Goal: Information Seeking & Learning: Learn about a topic

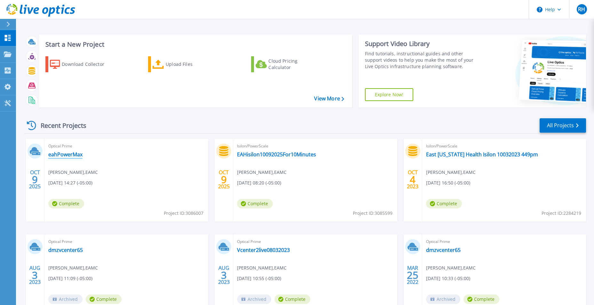
click at [62, 155] on link "eahPowerMax" at bounding box center [65, 154] width 34 height 6
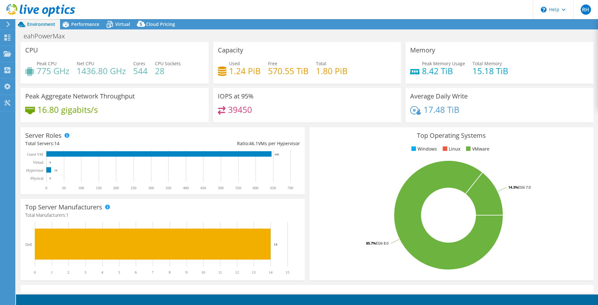
select select "USD"
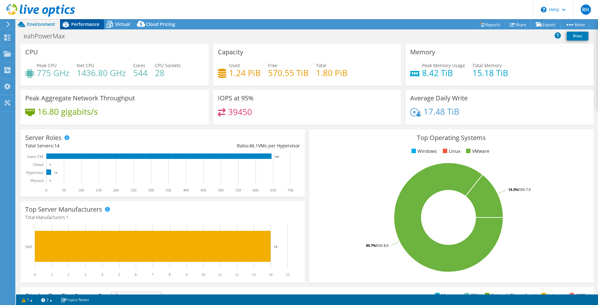
click at [91, 27] on div "Performance" at bounding box center [82, 24] width 44 height 10
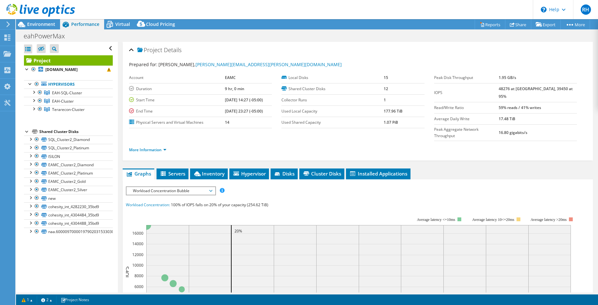
click at [8, 27] on icon at bounding box center [8, 24] width 5 height 6
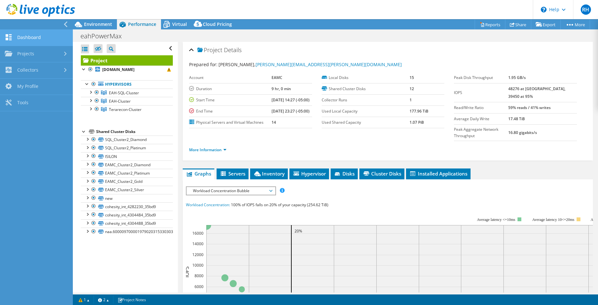
click at [30, 37] on link "Dashboard" at bounding box center [36, 38] width 73 height 16
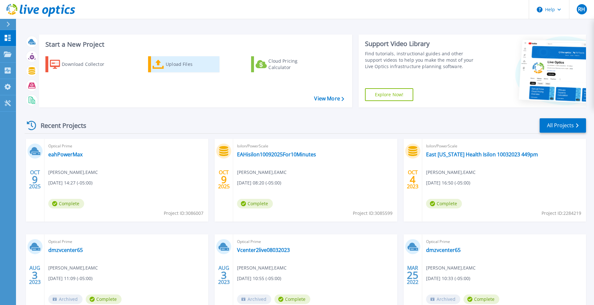
click at [177, 64] on div "Upload Files" at bounding box center [191, 64] width 51 height 13
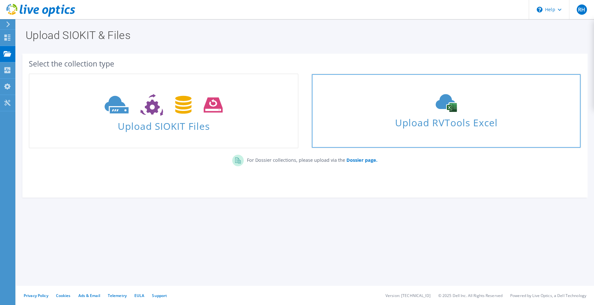
click at [424, 122] on span "Upload RVTools Excel" at bounding box center [446, 121] width 268 height 14
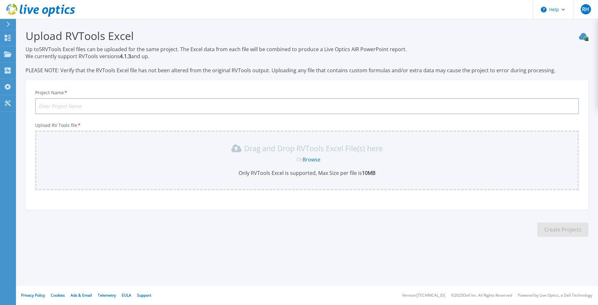
click at [9, 25] on icon at bounding box center [8, 24] width 4 height 5
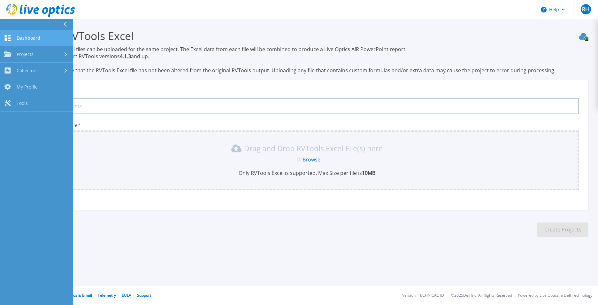
click at [22, 38] on span "Dashboard" at bounding box center [29, 38] width 24 height 6
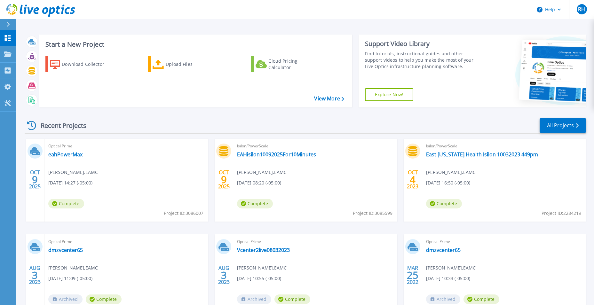
click at [10, 24] on icon at bounding box center [8, 24] width 4 height 5
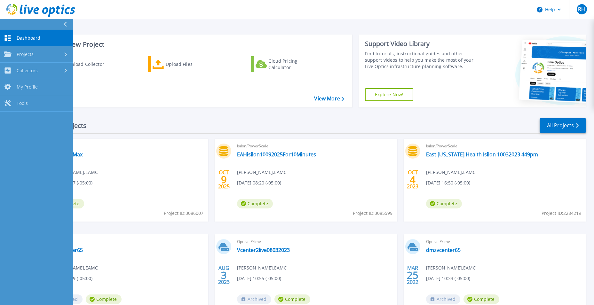
click at [21, 35] on link "Dashboard Dashboard" at bounding box center [36, 38] width 73 height 16
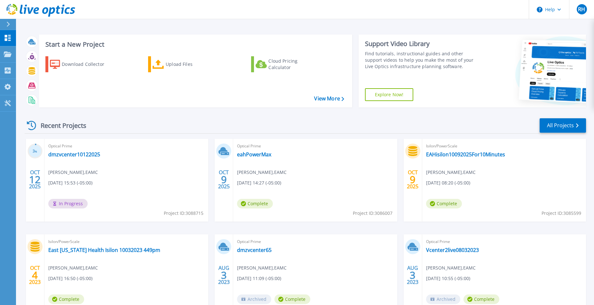
click at [67, 203] on span "In Progress" at bounding box center [67, 204] width 39 height 10
click at [82, 152] on link "dmzvcenter10122025" at bounding box center [74, 154] width 52 height 6
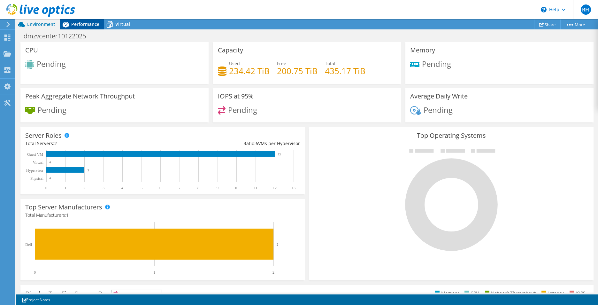
click at [72, 24] on span "Performance" at bounding box center [85, 24] width 28 height 6
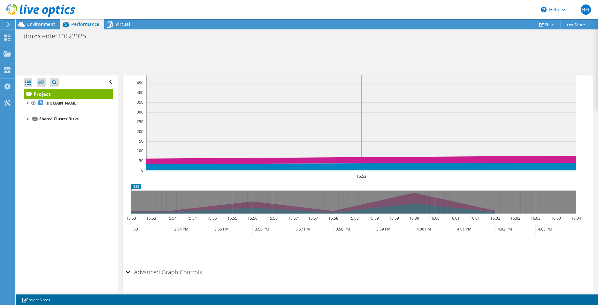
click at [26, 119] on div at bounding box center [27, 118] width 6 height 6
click at [48, 133] on link "ISILON" at bounding box center [68, 135] width 89 height 8
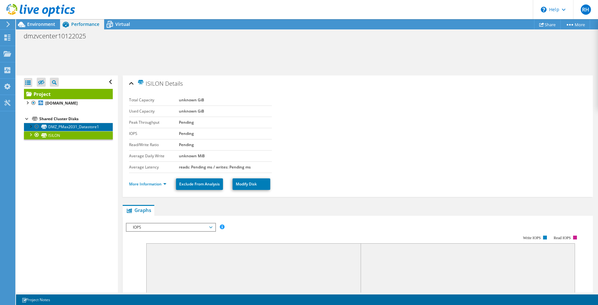
click at [66, 127] on link "DMZ_PMax2031_Datastore1" at bounding box center [68, 127] width 89 height 8
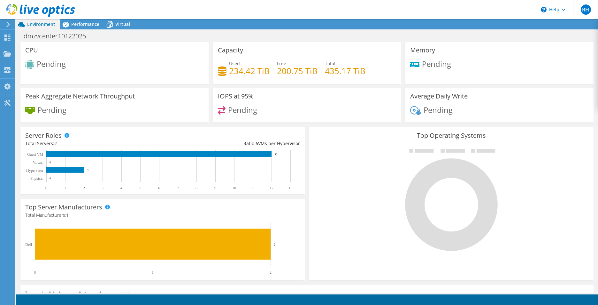
click at [9, 24] on use at bounding box center [8, 24] width 4 height 6
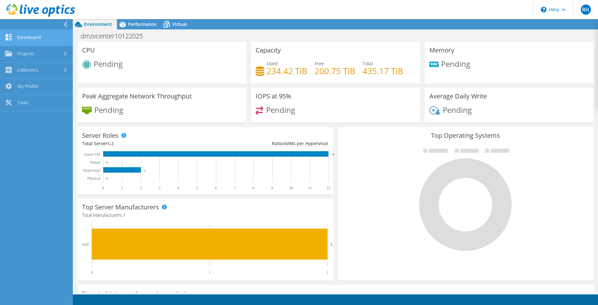
click at [17, 35] on link "Dashboard" at bounding box center [36, 38] width 73 height 16
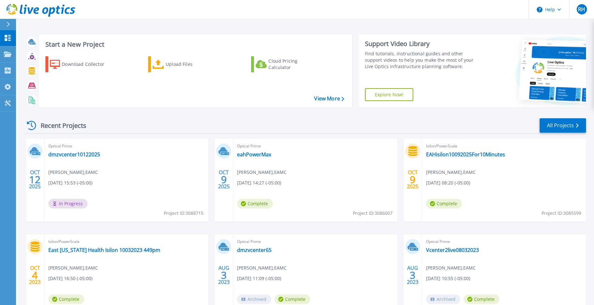
click at [257, 202] on span "Complete" at bounding box center [255, 204] width 36 height 10
click at [244, 155] on link "eahPowerMax" at bounding box center [254, 154] width 34 height 6
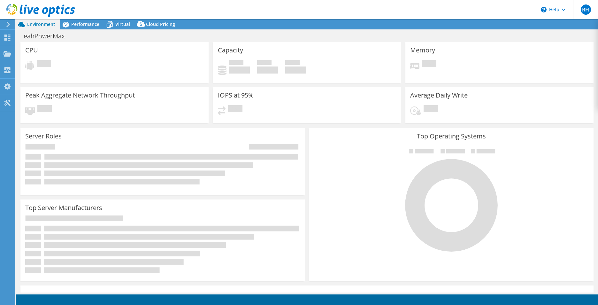
select select "USD"
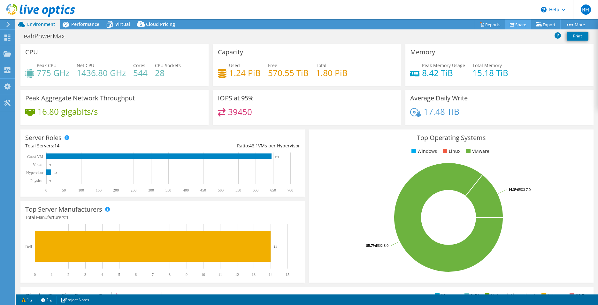
click at [513, 26] on link "Share" at bounding box center [518, 24] width 26 height 10
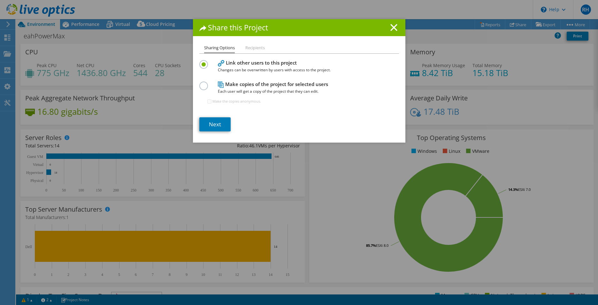
click at [256, 46] on li "Recipients" at bounding box center [254, 48] width 19 height 8
click at [214, 120] on link "Next" at bounding box center [214, 124] width 31 height 14
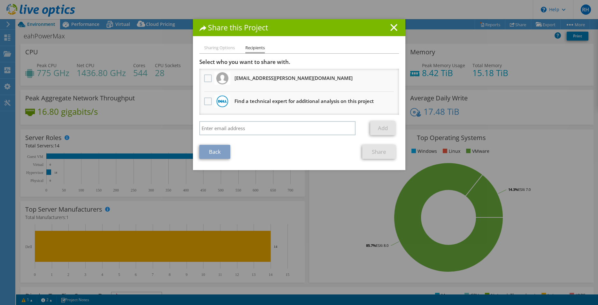
click at [209, 150] on link "Back" at bounding box center [214, 152] width 31 height 14
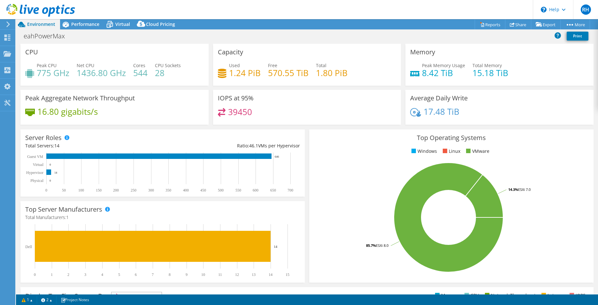
drag, startPoint x: 84, startPoint y: 50, endPoint x: 80, endPoint y: 46, distance: 5.9
click at [84, 50] on div "CPU Peak CPU 775 GHz Net CPU 1436.80 GHz Cores 544 CPU Sockets 28" at bounding box center [114, 65] width 188 height 42
click at [30, 298] on link "1" at bounding box center [27, 300] width 20 height 8
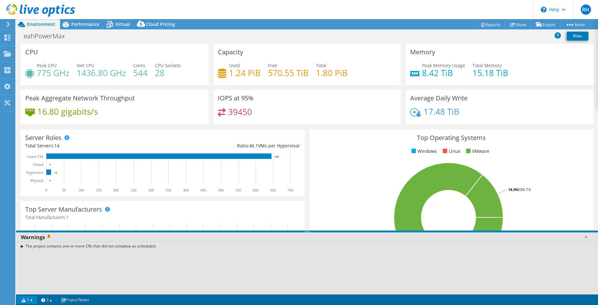
click at [21, 246] on div "The project contains one or more CRs that did not complete as scheduled." at bounding box center [307, 245] width 582 height 9
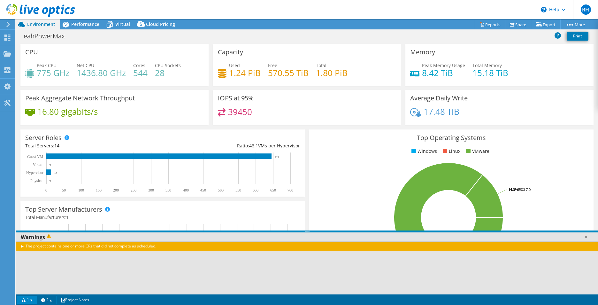
click at [21, 246] on div "The project contains one or more CRs that did not complete as scheduled." at bounding box center [307, 245] width 582 height 9
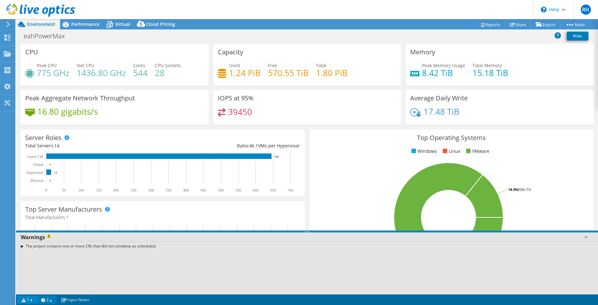
click at [45, 298] on link "2" at bounding box center [47, 300] width 20 height 8
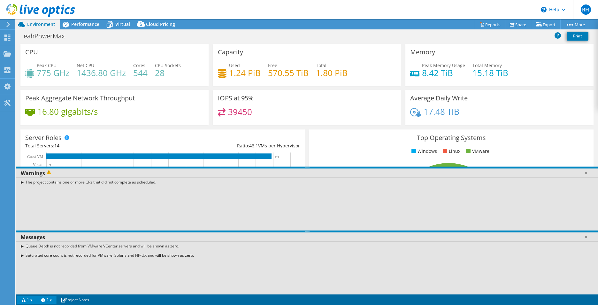
click at [590, 175] on div "Warnings" at bounding box center [307, 173] width 582 height 10
click at [587, 173] on link at bounding box center [586, 173] width 6 height 6
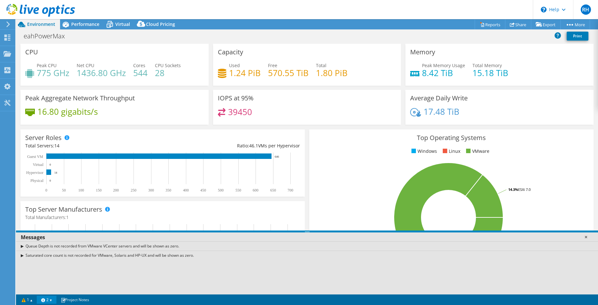
click at [586, 235] on link at bounding box center [586, 237] width 6 height 6
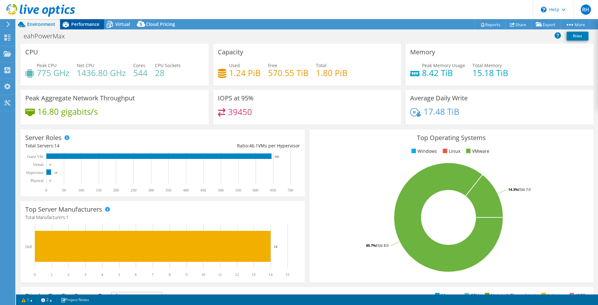
click at [79, 26] on span "Performance" at bounding box center [85, 24] width 28 height 6
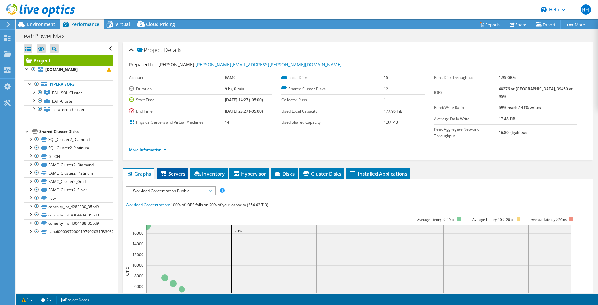
click at [171, 170] on span "Servers" at bounding box center [173, 173] width 26 height 6
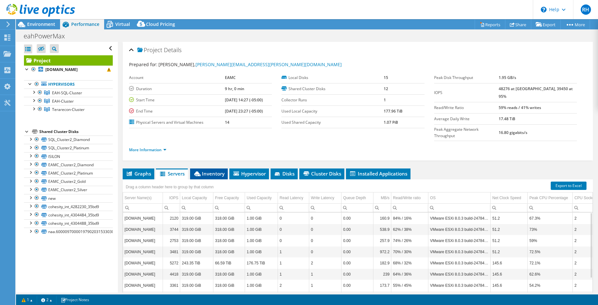
click at [211, 170] on span "Inventory" at bounding box center [208, 173] width 31 height 6
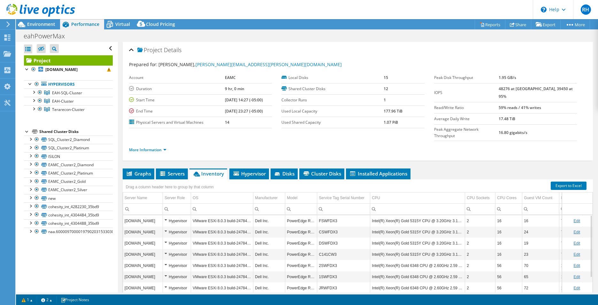
click at [132, 48] on div "Project Details" at bounding box center [358, 50] width 458 height 14
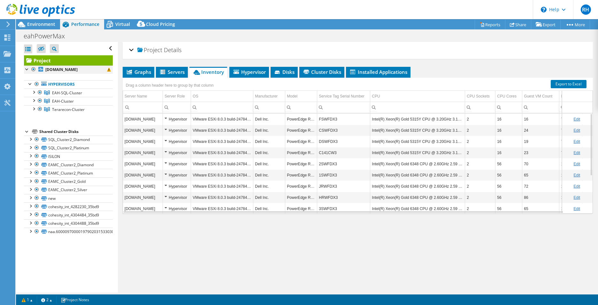
click at [25, 69] on div at bounding box center [27, 69] width 6 height 6
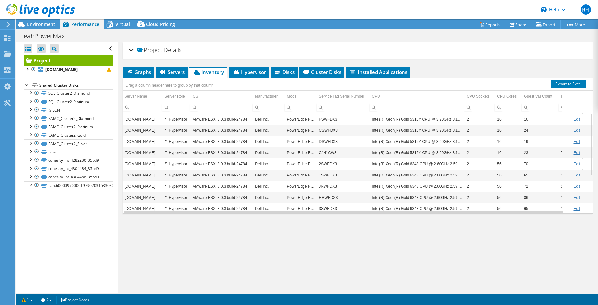
click at [27, 82] on div at bounding box center [27, 85] width 6 height 6
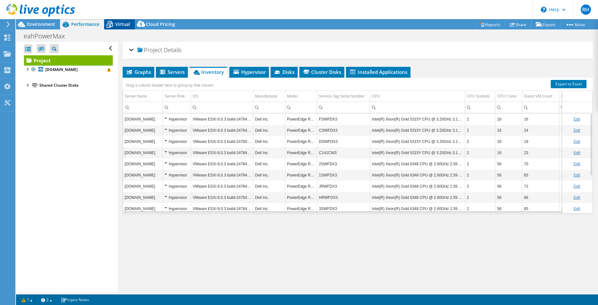
click at [120, 26] on span "Virtual" at bounding box center [122, 24] width 15 height 6
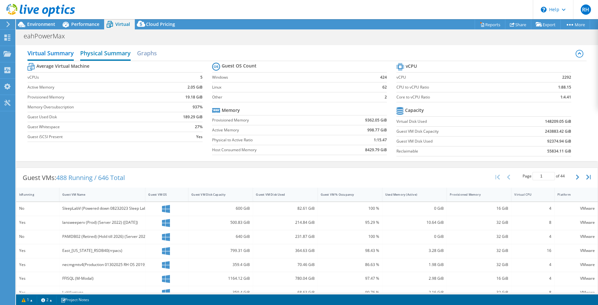
click at [103, 54] on h2 "Physical Summary" at bounding box center [105, 54] width 51 height 14
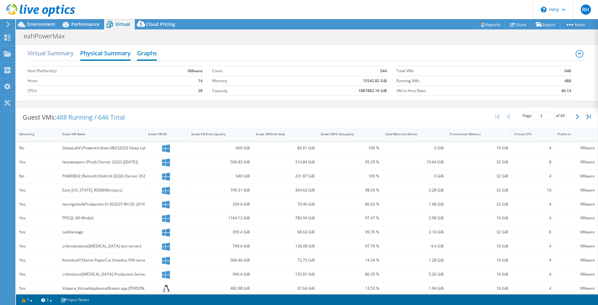
click at [143, 53] on h2 "Graphs" at bounding box center [147, 54] width 20 height 14
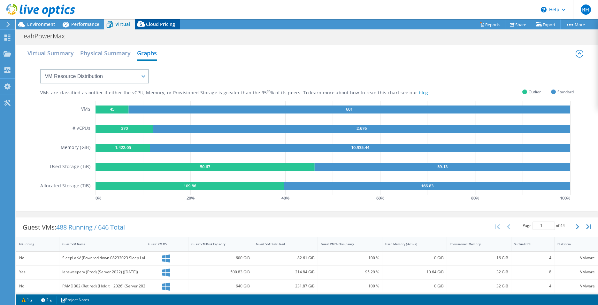
click at [150, 27] on div "Cloud Pricing" at bounding box center [157, 24] width 45 height 10
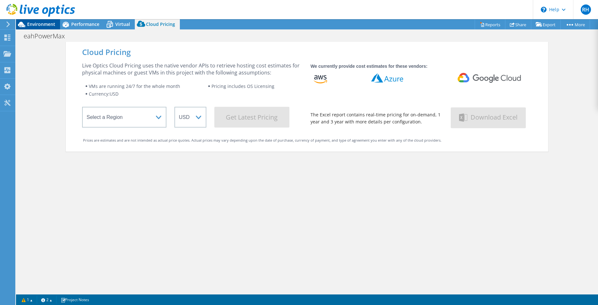
click at [27, 25] on span "Environment" at bounding box center [41, 24] width 28 height 6
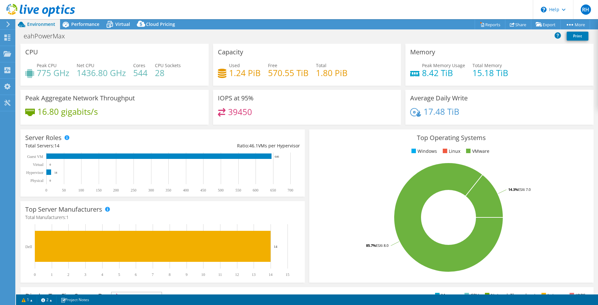
click at [7, 24] on icon at bounding box center [8, 24] width 5 height 6
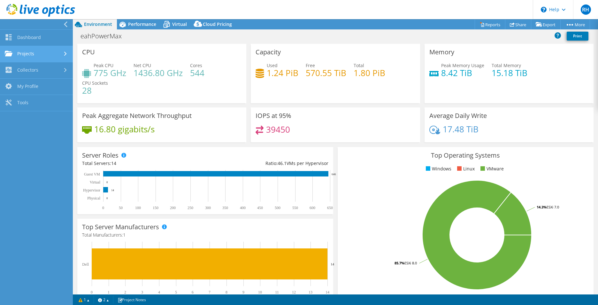
click at [21, 51] on link "Projects" at bounding box center [36, 54] width 73 height 16
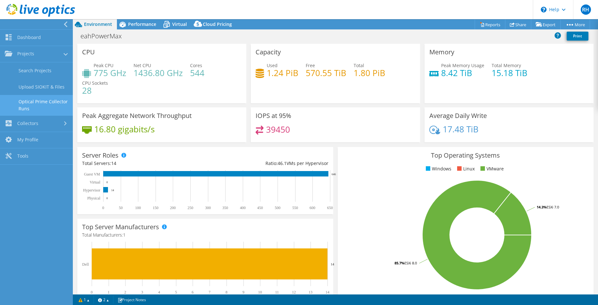
click at [25, 103] on link "Optical Prime Collector Runs" at bounding box center [36, 105] width 73 height 20
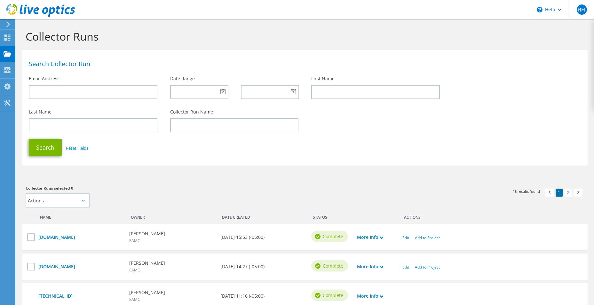
click at [37, 56] on div "Search Collector Run" at bounding box center [304, 62] width 565 height 19
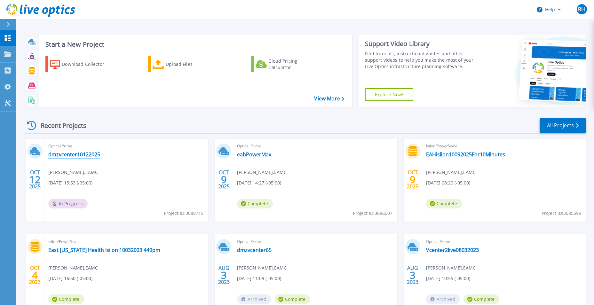
click at [75, 155] on link "dmzvcenter10122025" at bounding box center [74, 154] width 52 height 6
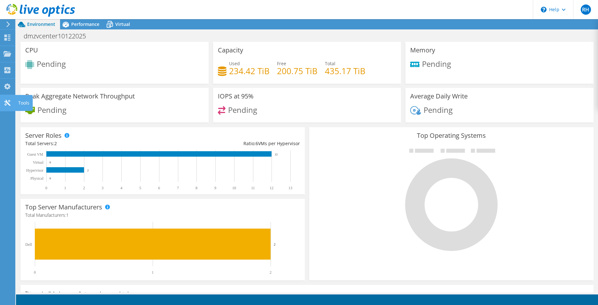
click at [4, 100] on icon at bounding box center [8, 103] width 8 height 6
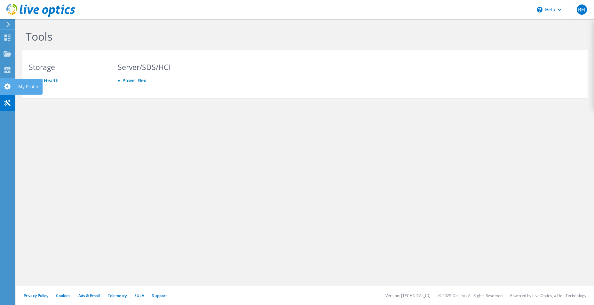
click at [7, 89] on use at bounding box center [7, 86] width 6 height 6
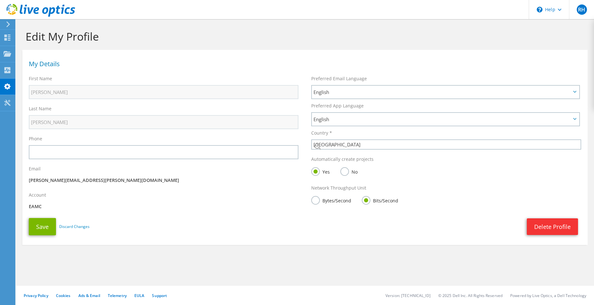
select select "224"
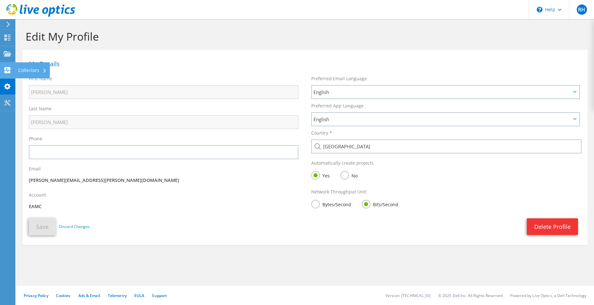
click at [8, 70] on icon at bounding box center [8, 70] width 8 height 6
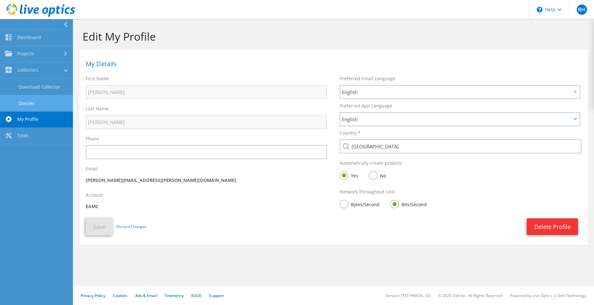
click at [19, 98] on link "Dossier" at bounding box center [36, 103] width 73 height 16
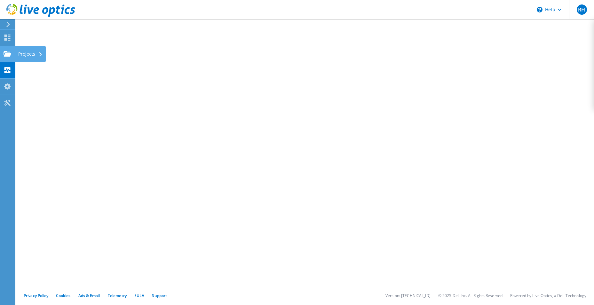
click at [9, 53] on icon at bounding box center [8, 54] width 8 height 6
click at [5, 37] on icon at bounding box center [8, 38] width 8 height 6
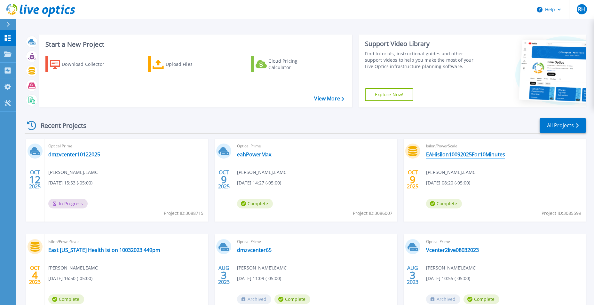
click at [447, 155] on link "EAHisilon10092025For10Minutes" at bounding box center [465, 154] width 79 height 6
click at [22, 38] on p "Dashboard" at bounding box center [29, 38] width 24 height 17
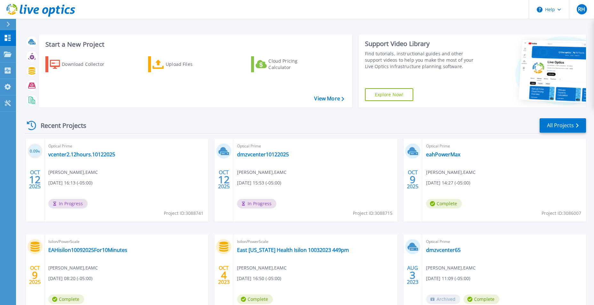
click at [69, 203] on span "In Progress" at bounding box center [67, 204] width 39 height 10
click at [80, 157] on link "vcenter2.12hours.10122025" at bounding box center [81, 154] width 67 height 6
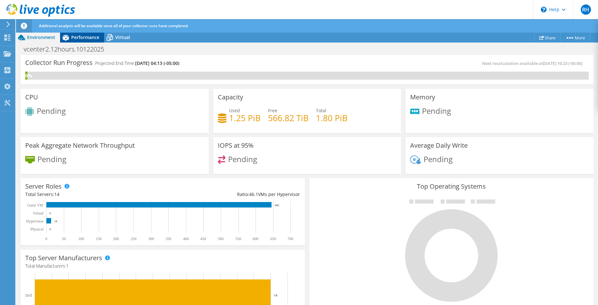
click at [66, 35] on icon at bounding box center [66, 38] width 6 height 6
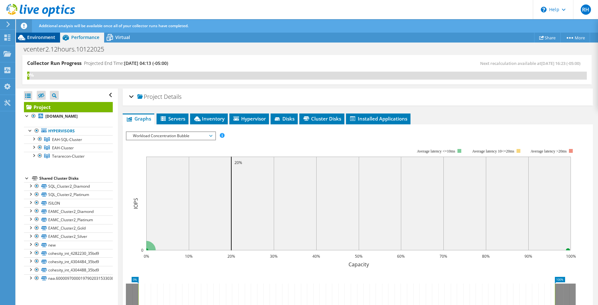
click at [40, 37] on span "Environment" at bounding box center [41, 37] width 28 height 6
